Goal: Check status

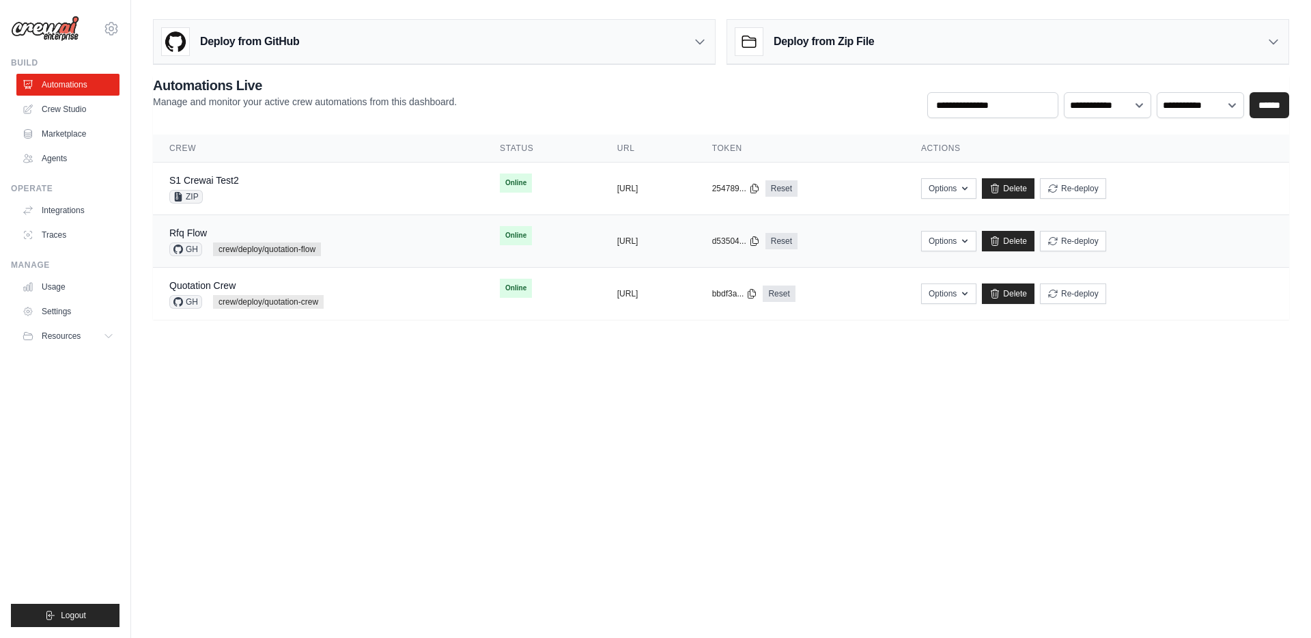
click at [325, 247] on div "Rfq Flow GH crew/deploy/quotation-flow" at bounding box center [318, 241] width 298 height 30
click at [403, 298] on div "Quotation Crew GH crew/deploy/quotation-crew" at bounding box center [318, 294] width 298 height 30
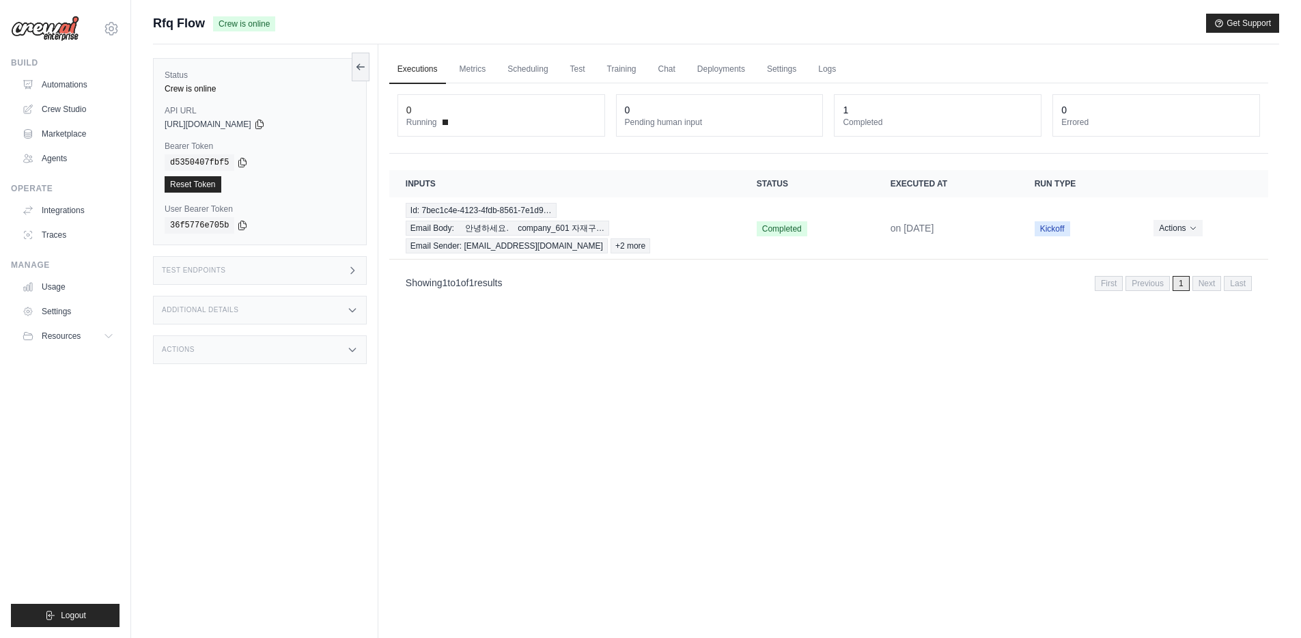
click at [894, 395] on div "Executions Metrics Scheduling Test Training Chat Deployments Settings Logs 0 Ru…" at bounding box center [828, 363] width 901 height 638
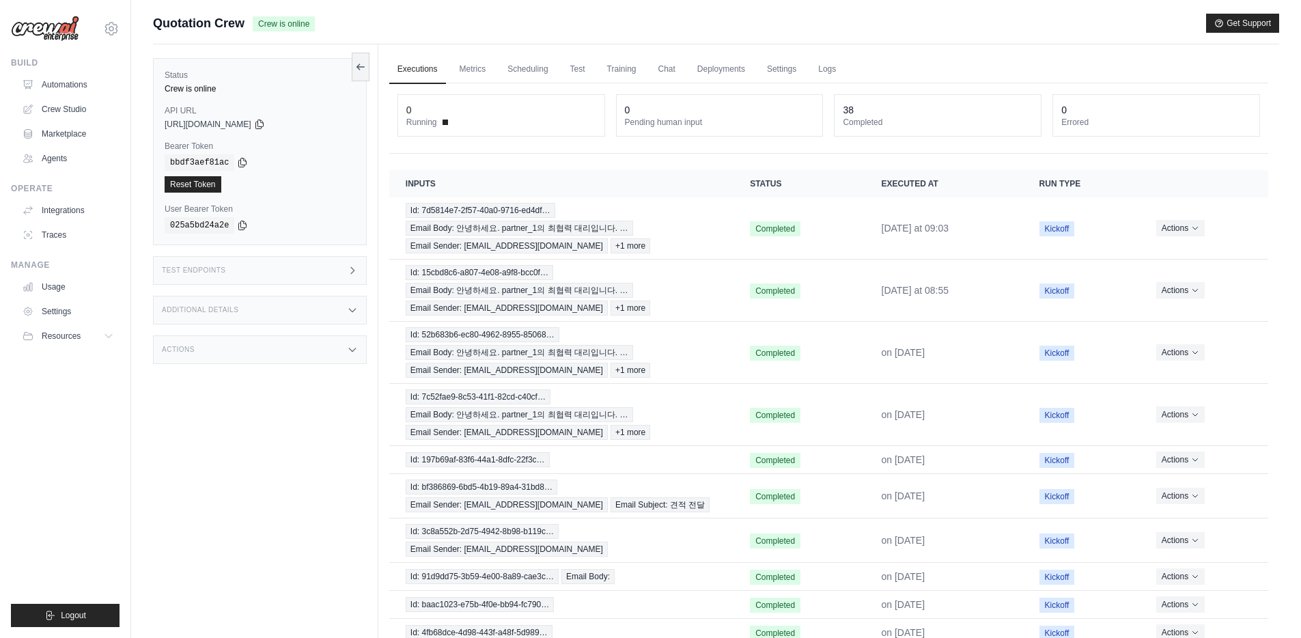
click at [292, 489] on div "Status Crew is online API URL copied https://s1-crewai-97689c9b-2f83-47bb-bee0-…" at bounding box center [265, 363] width 225 height 638
